Goal: Information Seeking & Learning: Learn about a topic

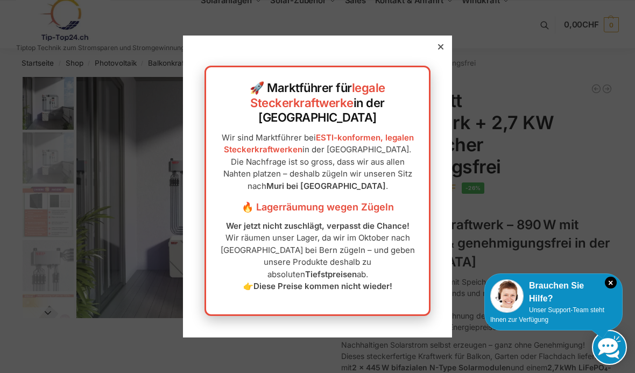
click at [444, 52] on div at bounding box center [441, 47] width 10 height 10
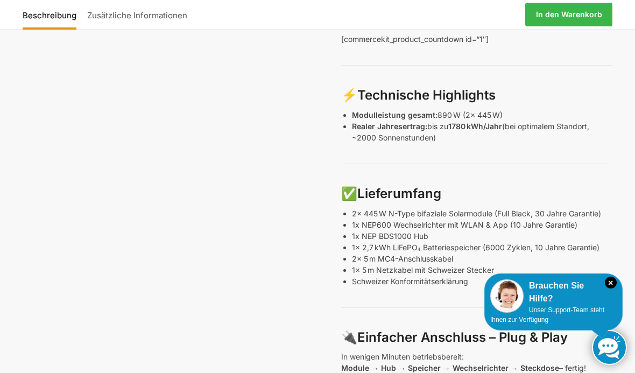
scroll to position [451, 0]
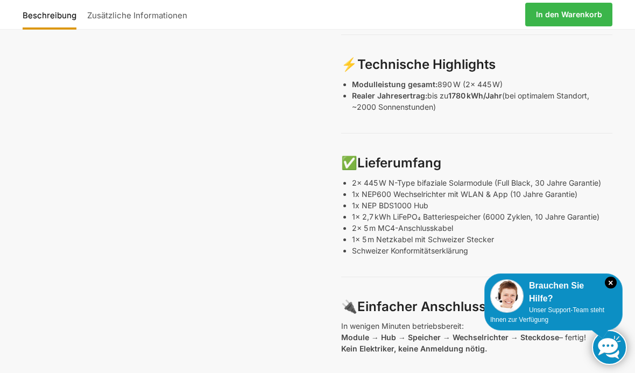
click at [615, 289] on icon "×" at bounding box center [611, 283] width 12 height 12
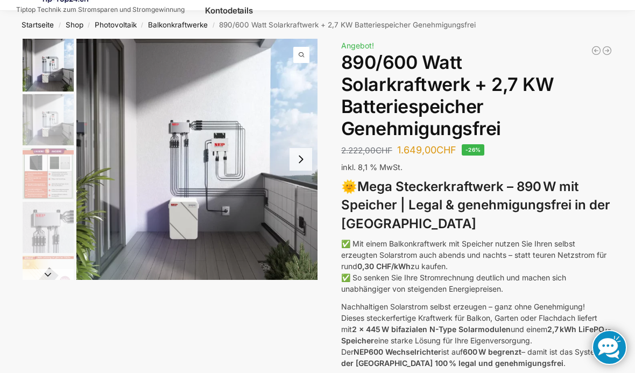
scroll to position [37, 0]
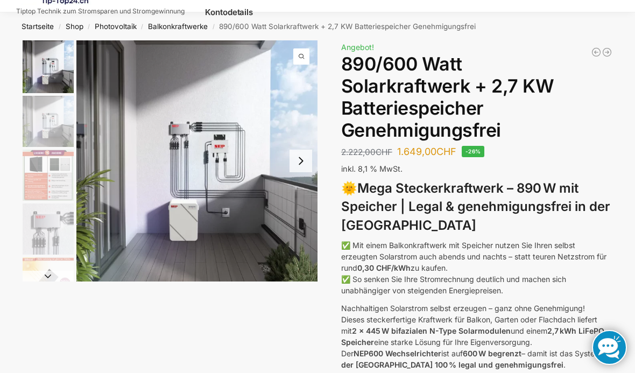
click at [219, 171] on img "1 / 12" at bounding box center [196, 160] width 241 height 241
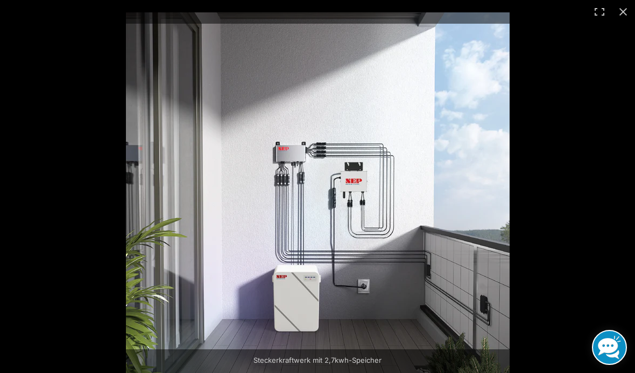
click at [626, 13] on button "Close (Esc)" at bounding box center [624, 12] width 24 height 24
